Goal: Transaction & Acquisition: Purchase product/service

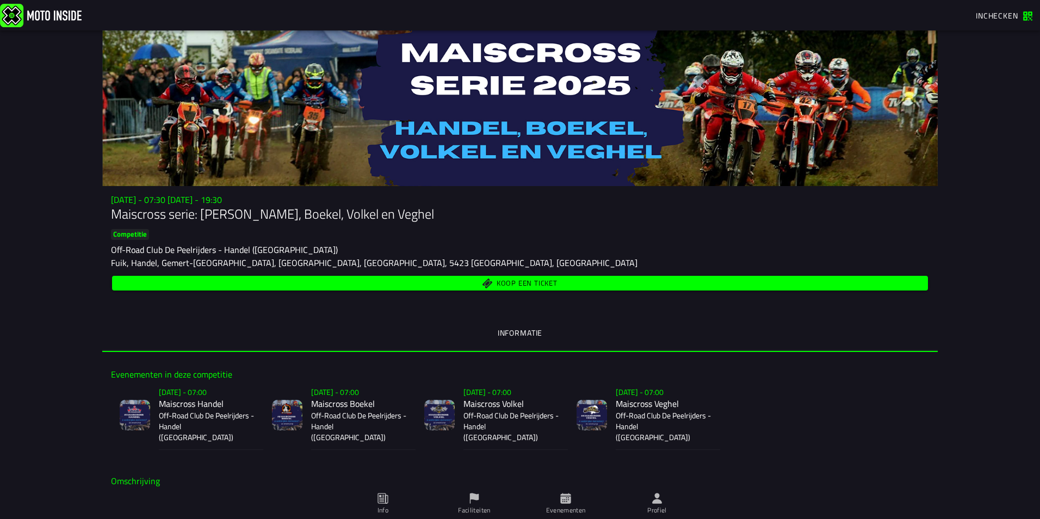
click at [530, 283] on span "Koop een ticket" at bounding box center [527, 283] width 61 height 7
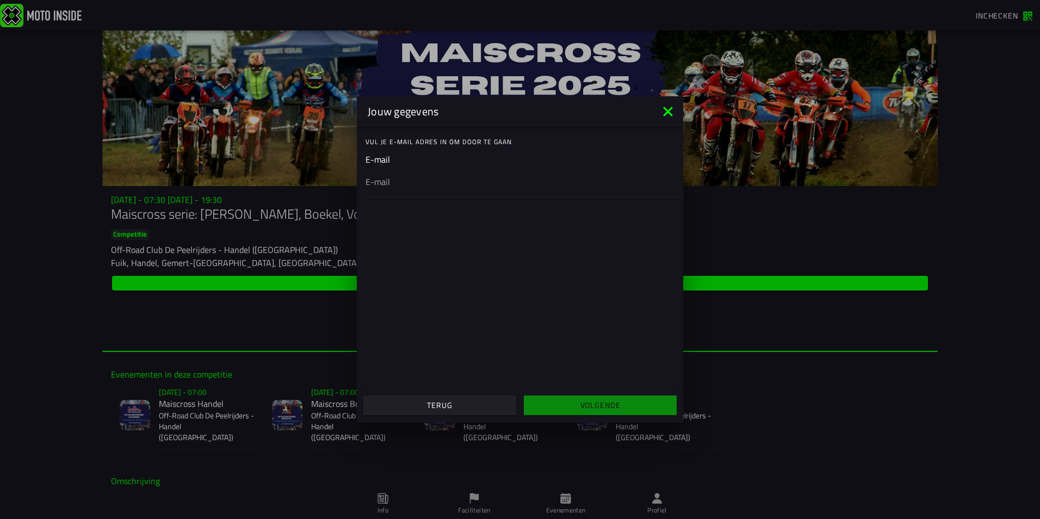
click at [398, 156] on ion-input "E-mail" at bounding box center [519, 175] width 309 height 44
click at [419, 175] on input "email" at bounding box center [519, 181] width 309 height 13
type input "[EMAIL_ADDRESS][DOMAIN_NAME]"
click at [627, 406] on span "Volgende" at bounding box center [600, 405] width 136 height 8
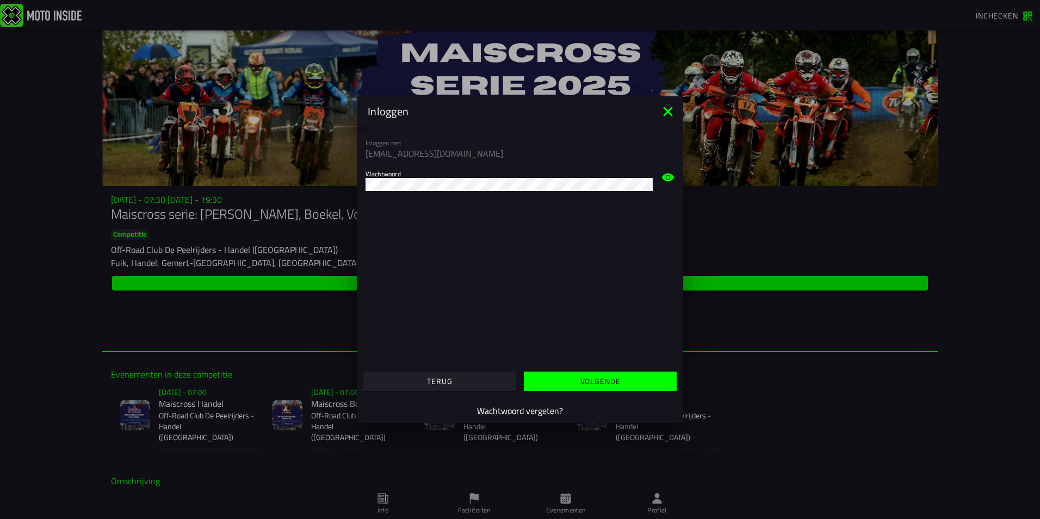
click at [628, 379] on span "Volgende" at bounding box center [600, 381] width 136 height 8
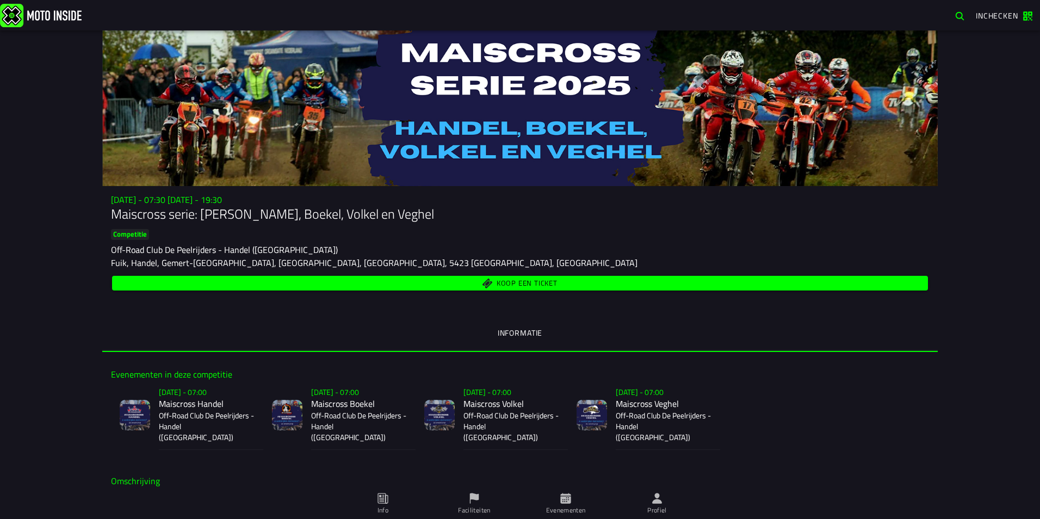
click at [534, 282] on span "Koop een ticket" at bounding box center [527, 283] width 61 height 7
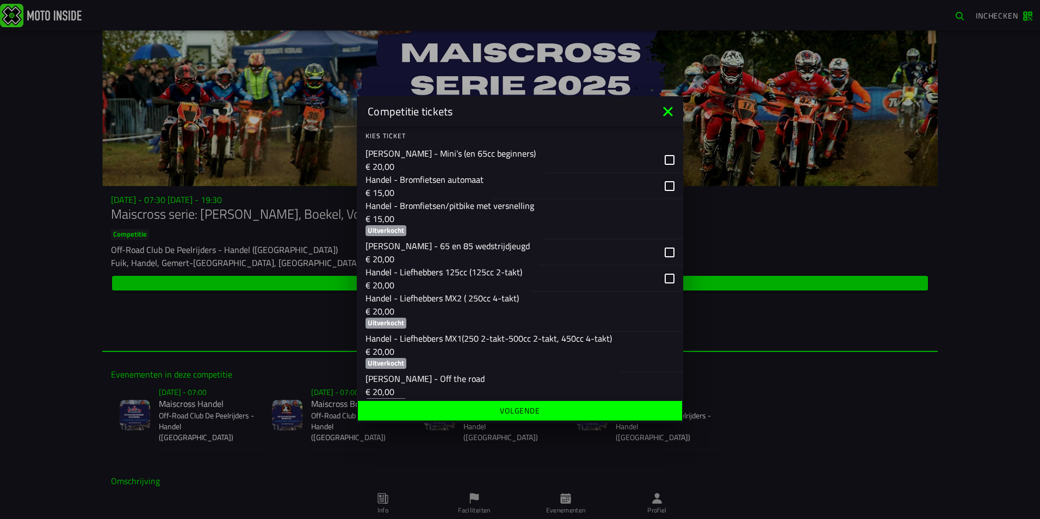
scroll to position [163, 0]
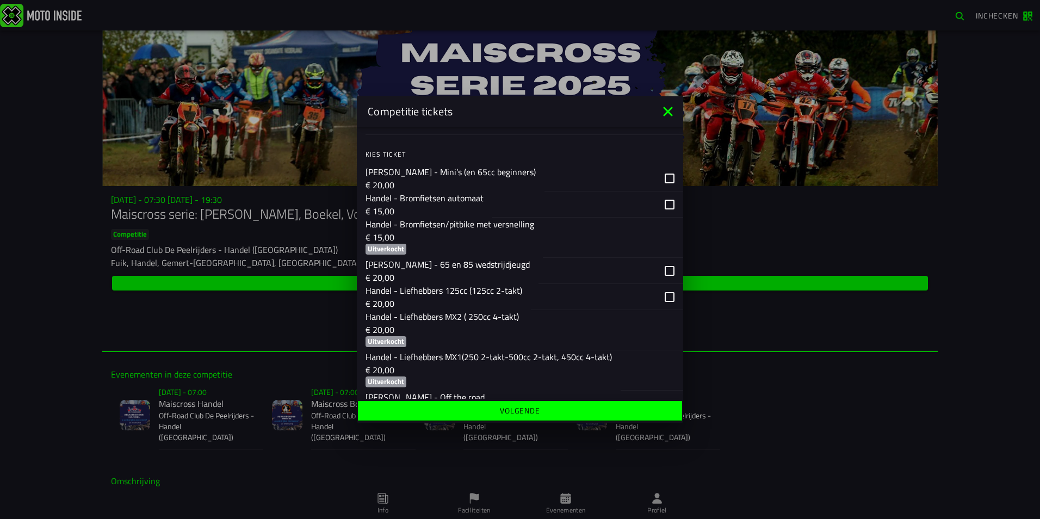
click at [462, 229] on p "Handel - Bromfietsen/pitbike met versnelling" at bounding box center [449, 224] width 169 height 13
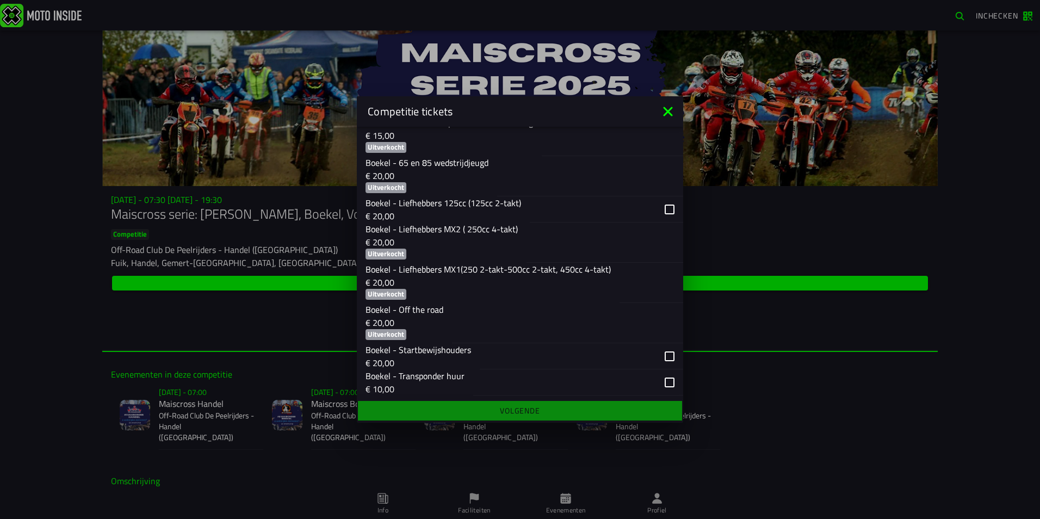
scroll to position [761, 0]
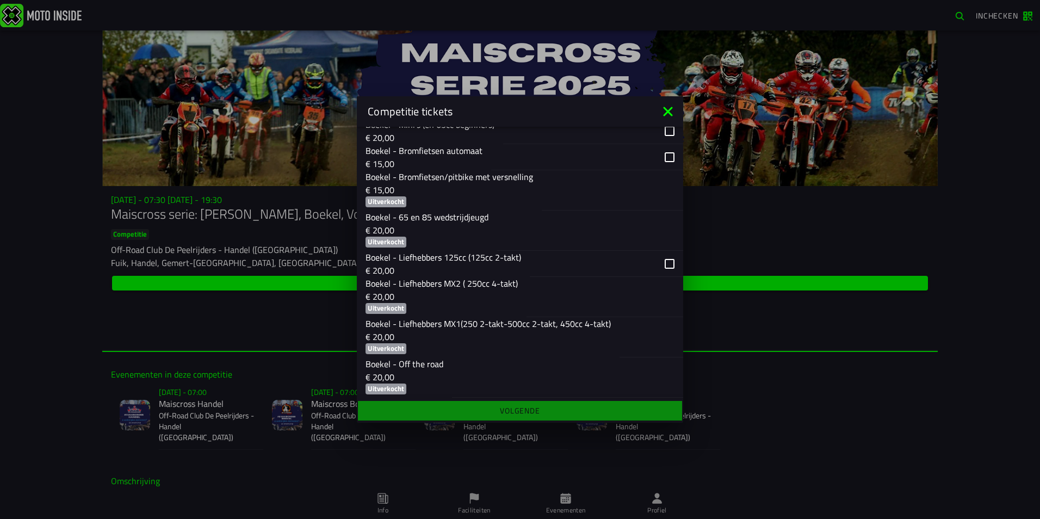
click at [481, 178] on p "Boekel - Bromfietsen/pitbike met versnelling" at bounding box center [449, 176] width 168 height 13
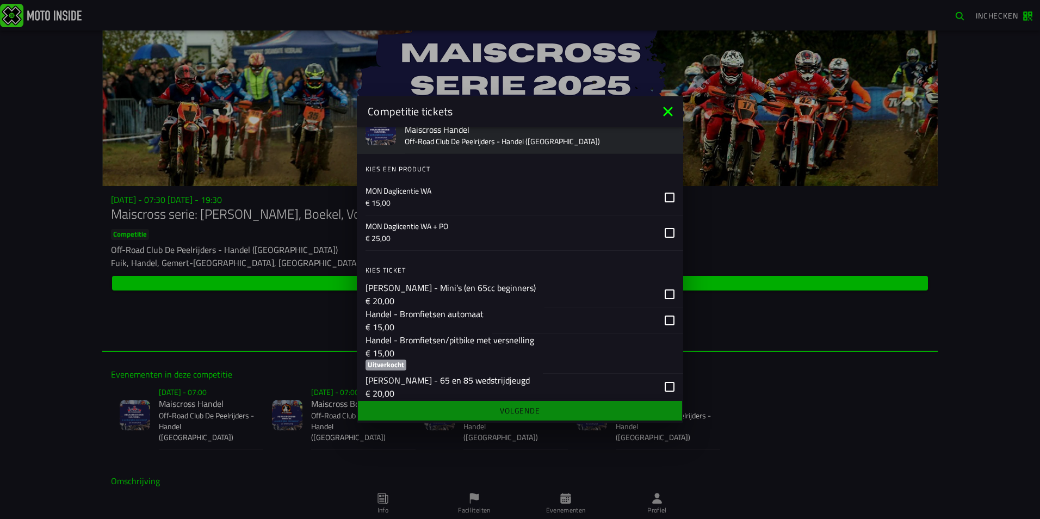
scroll to position [109, 0]
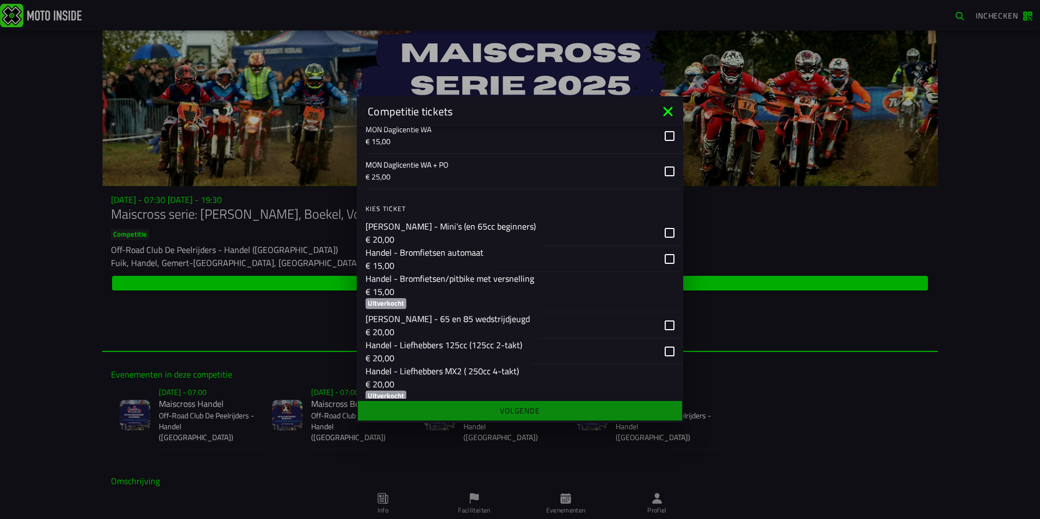
click at [461, 321] on p "[PERSON_NAME] - 65 en 85 wedstrijdjeugd" at bounding box center [447, 318] width 164 height 13
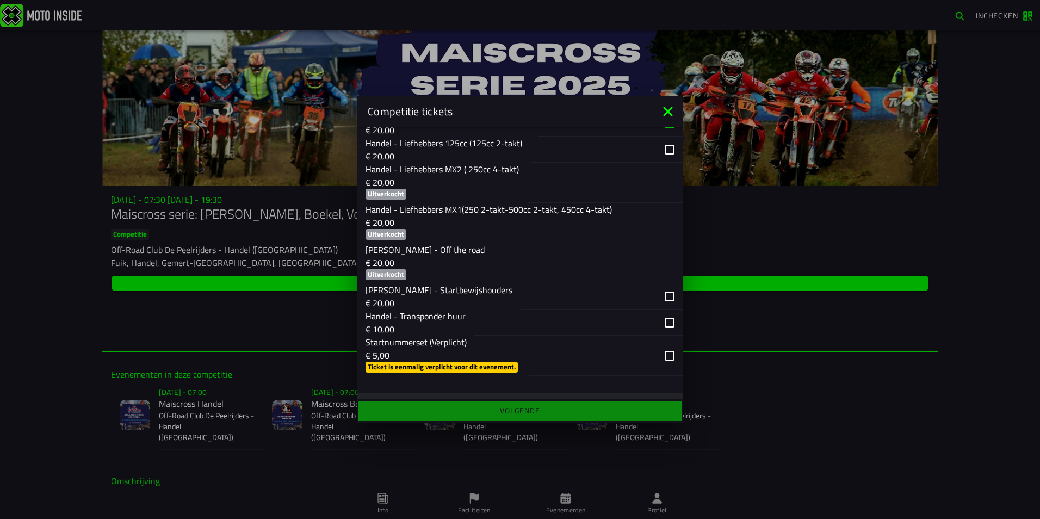
scroll to position [272, 0]
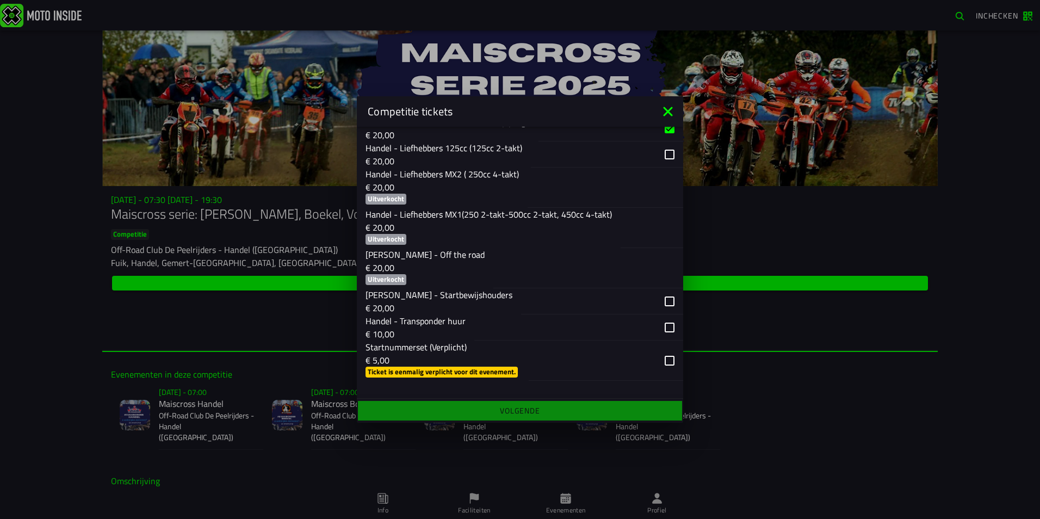
scroll to position [326, 0]
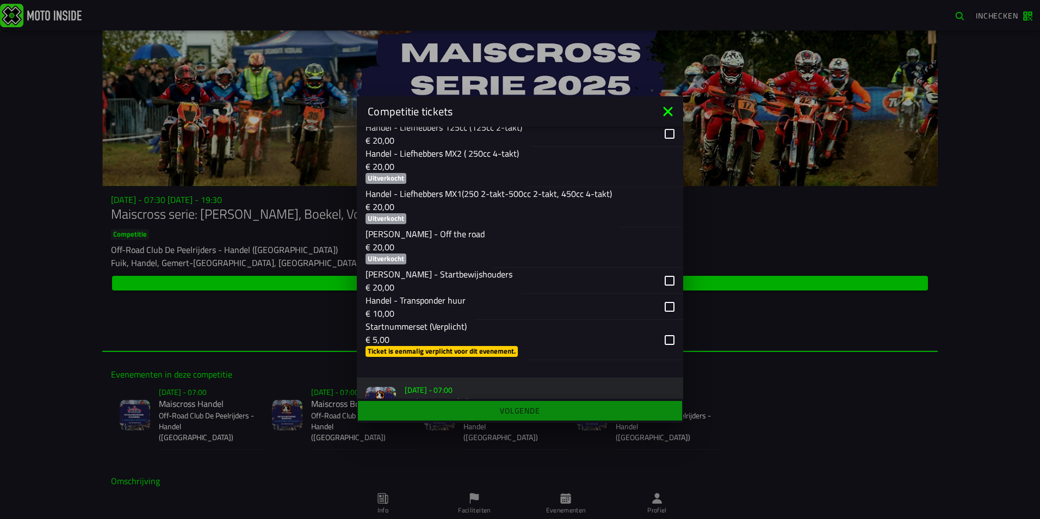
click at [430, 328] on p "Startnummerset (Verplicht)" at bounding box center [442, 326] width 154 height 13
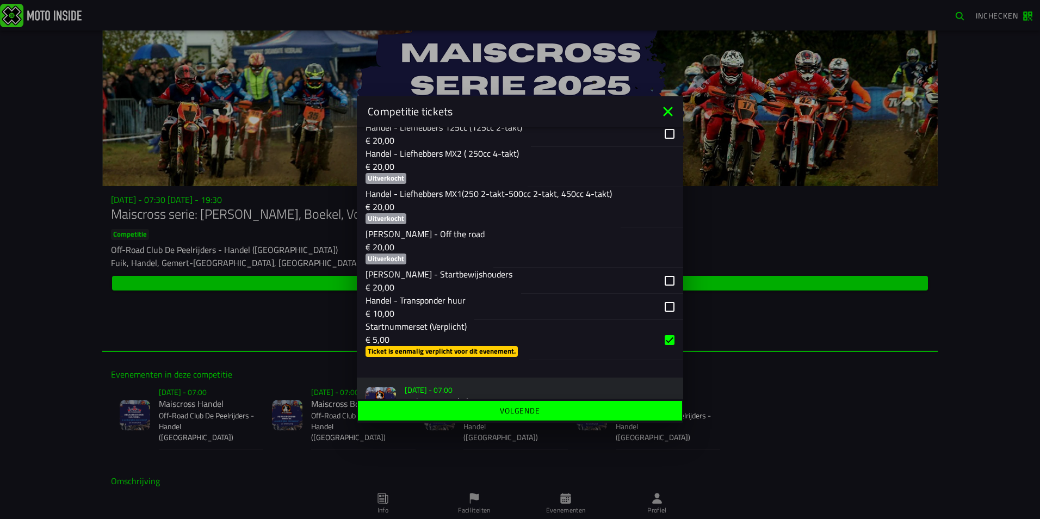
click at [0, 0] on slot "Volgende" at bounding box center [0, 0] width 0 height 0
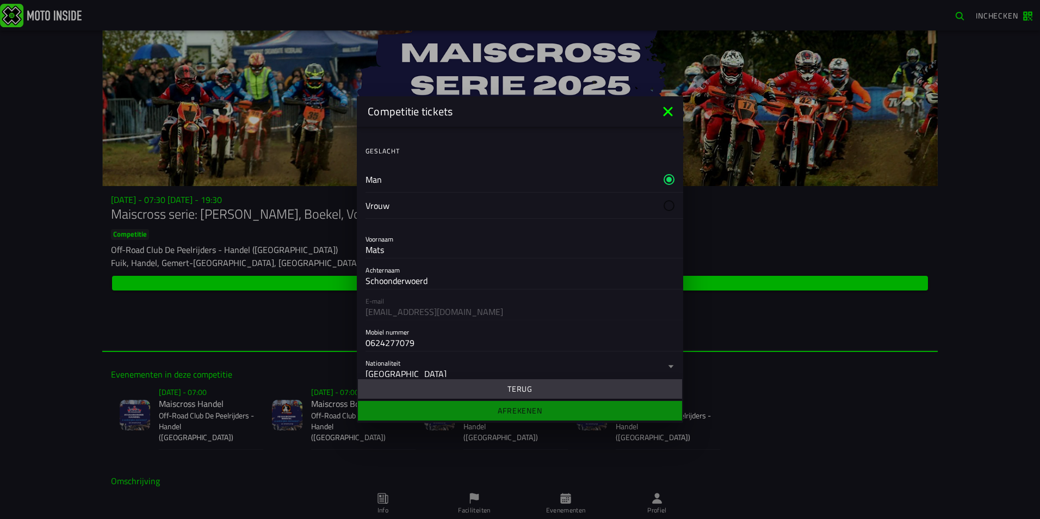
scroll to position [0, 0]
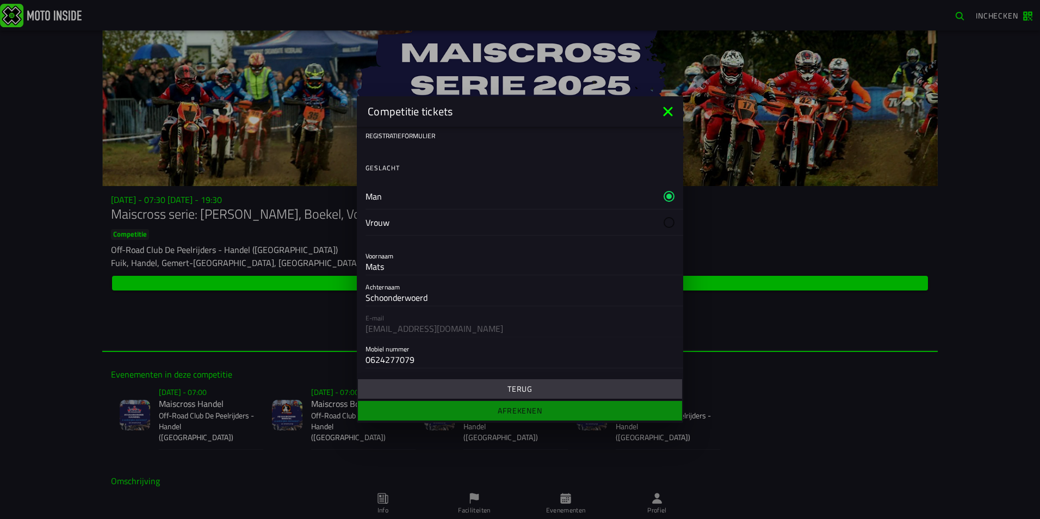
click at [669, 112] on icon at bounding box center [667, 111] width 9 height 9
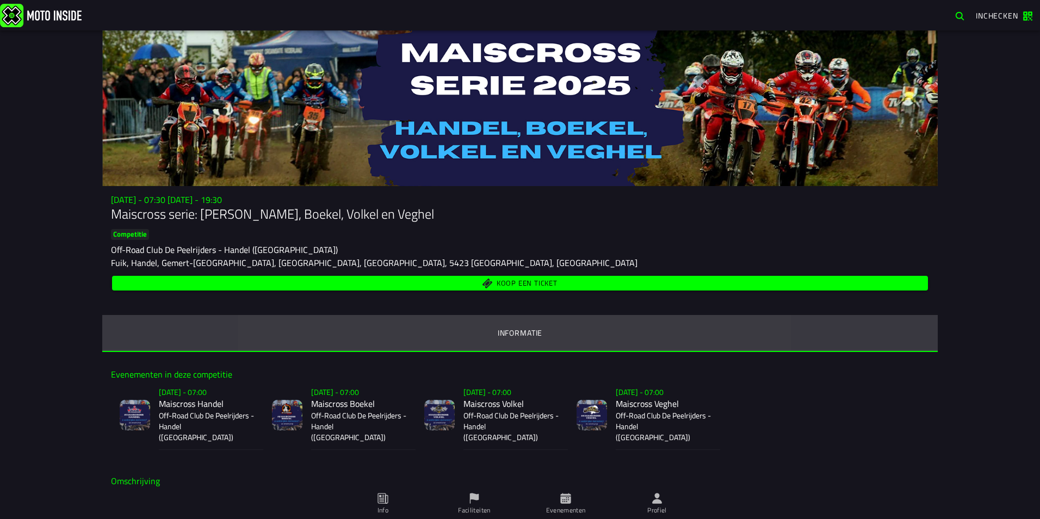
click at [514, 326] on ion-segment-button "Informatie" at bounding box center [519, 333] width 835 height 37
click at [518, 331] on ion-segment-button "Informatie" at bounding box center [519, 333] width 835 height 37
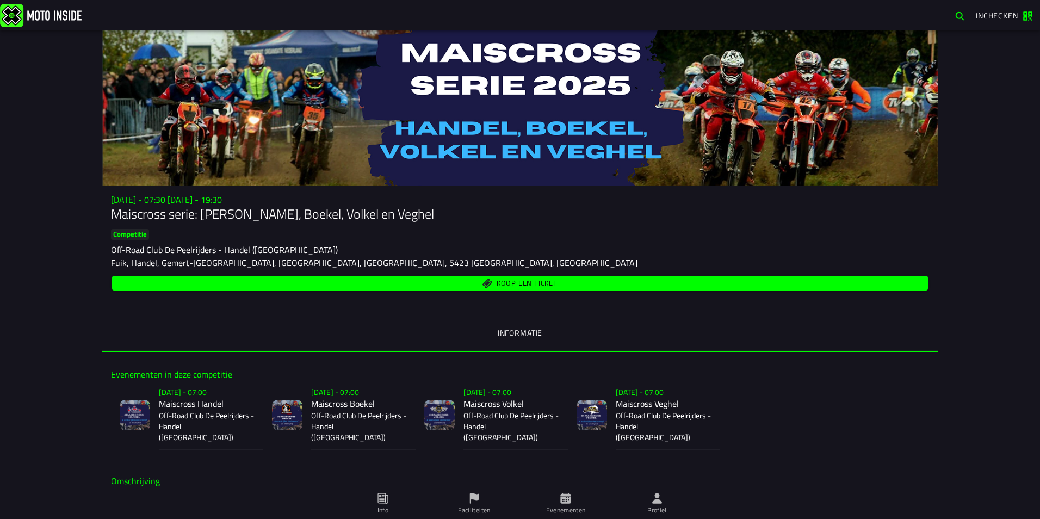
click at [512, 331] on ion-segment-button "Informatie" at bounding box center [519, 333] width 835 height 37
